Goal: Task Accomplishment & Management: Manage account settings

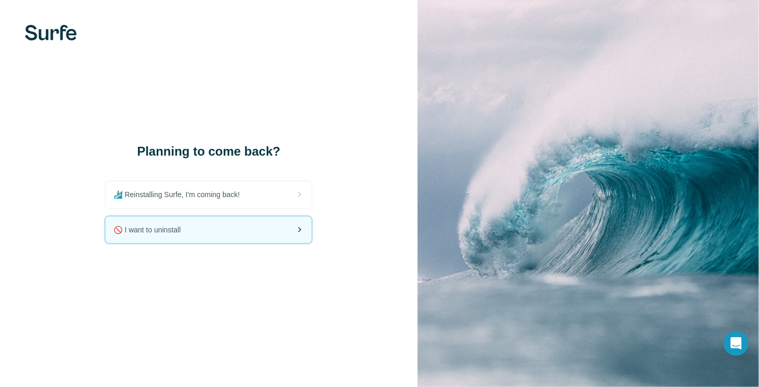
click at [176, 228] on span "🚫 I want to uninstall" at bounding box center [151, 230] width 75 height 10
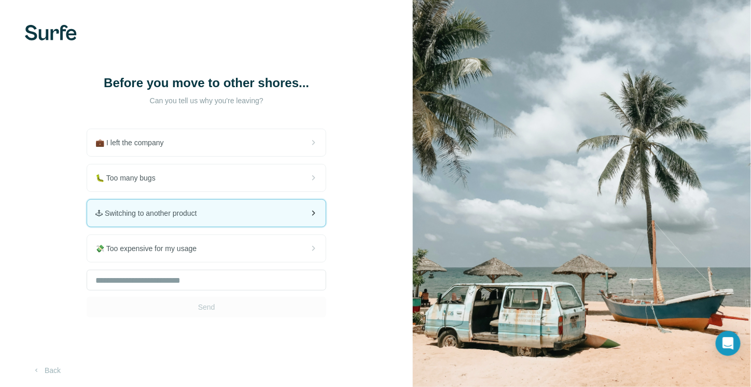
click at [180, 209] on span "🕹 Switching to another product" at bounding box center [149, 213] width 109 height 10
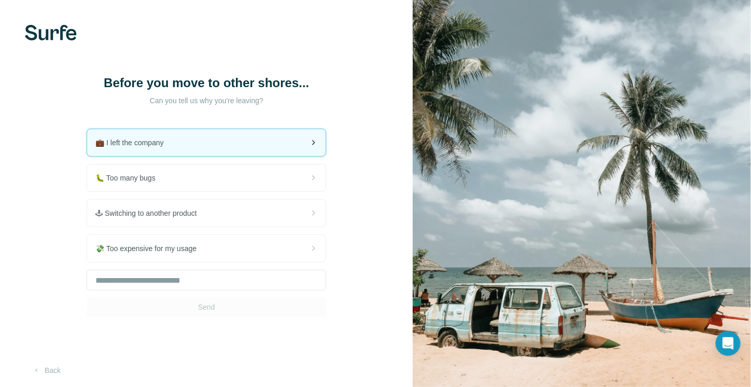
click at [158, 152] on div "💼 I left the company" at bounding box center [206, 142] width 239 height 27
